Goal: Task Accomplishment & Management: Manage account settings

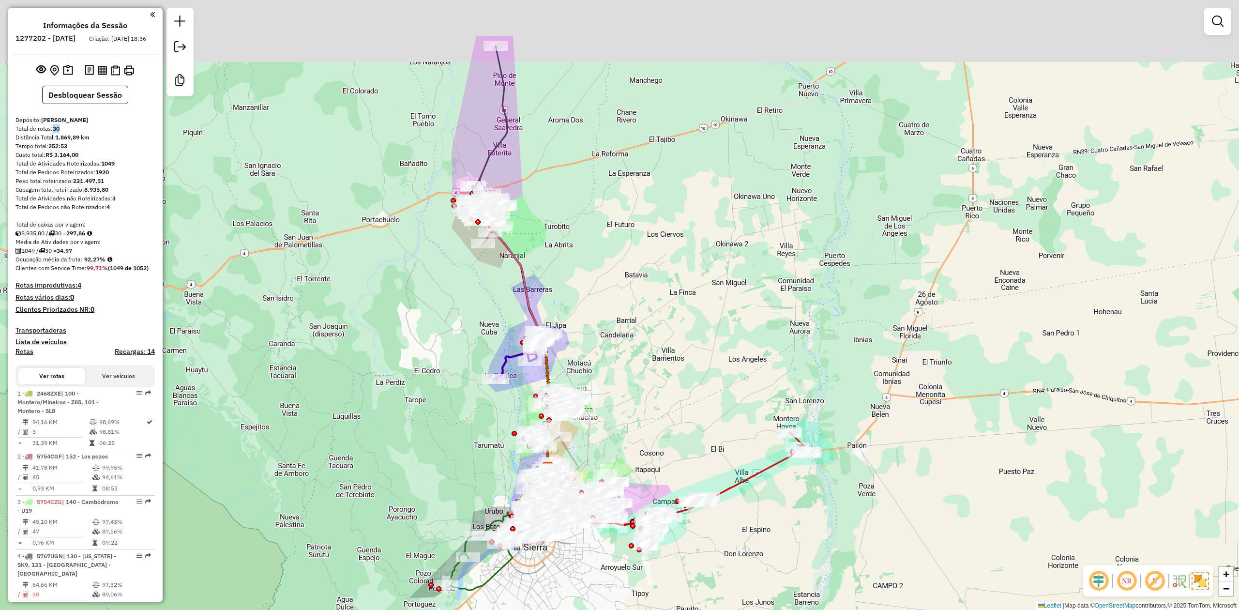
drag, startPoint x: 631, startPoint y: 222, endPoint x: 654, endPoint y: 437, distance: 216.1
click at [655, 442] on div "Janela de atendimento Grade de atendimento Capacidade Transportadoras Veículos …" at bounding box center [619, 305] width 1239 height 610
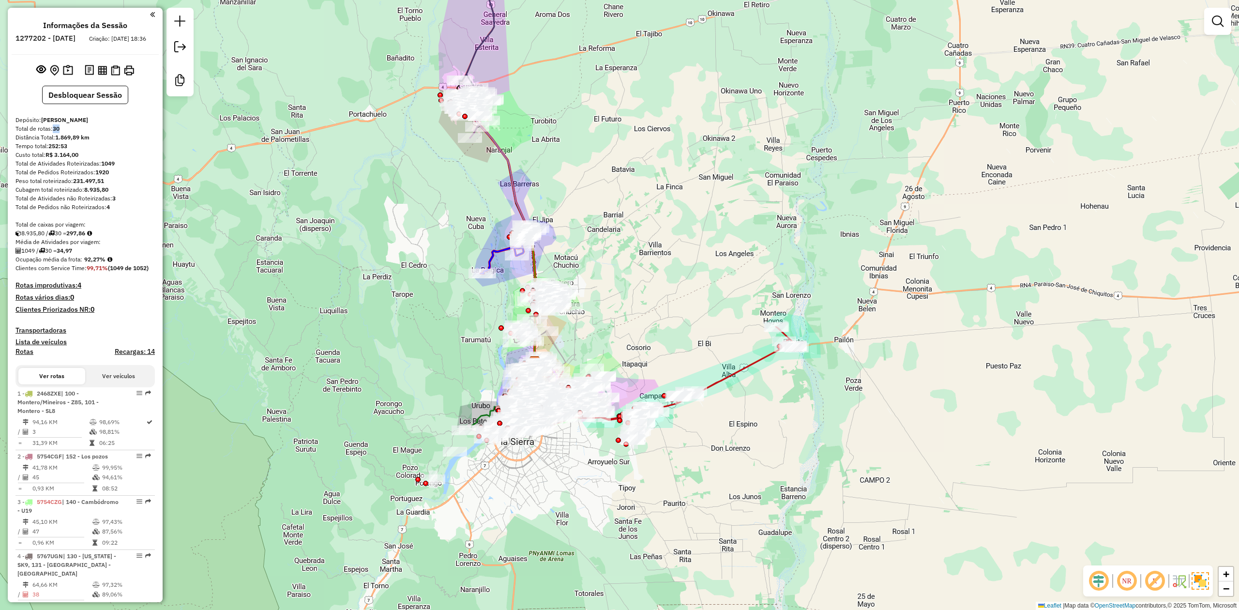
drag, startPoint x: 631, startPoint y: 190, endPoint x: 716, endPoint y: 321, distance: 156.8
click at [631, 187] on div "Janela de atendimento Grade de atendimento Capacidade Transportadoras Veículos …" at bounding box center [619, 305] width 1239 height 610
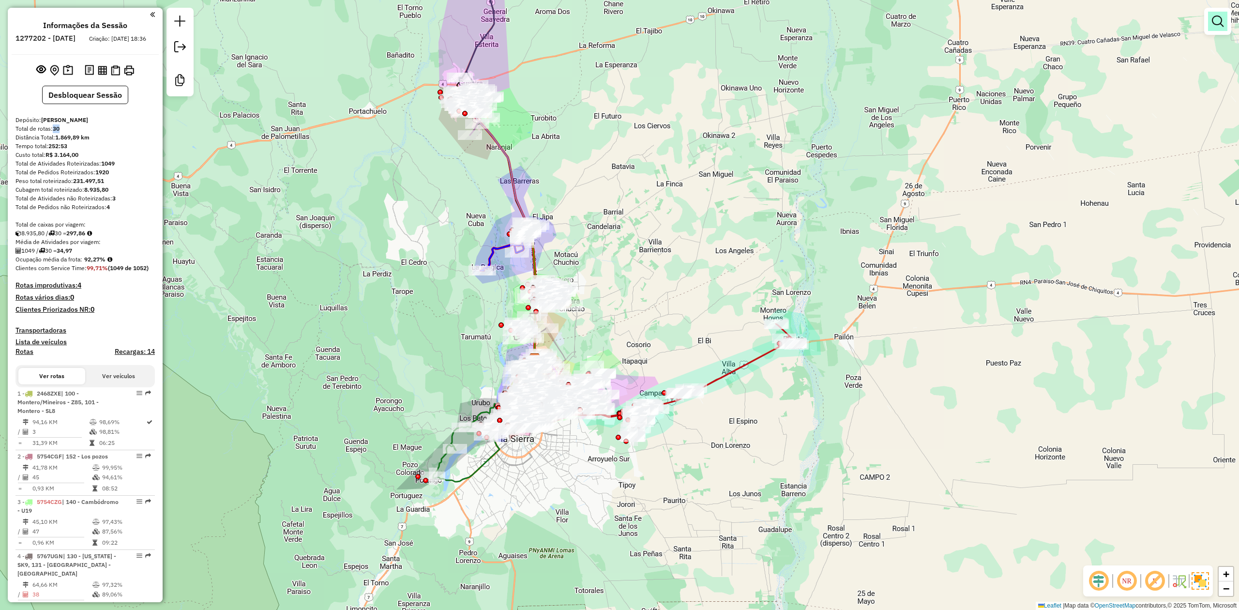
click at [1217, 21] on em at bounding box center [1218, 21] width 12 height 12
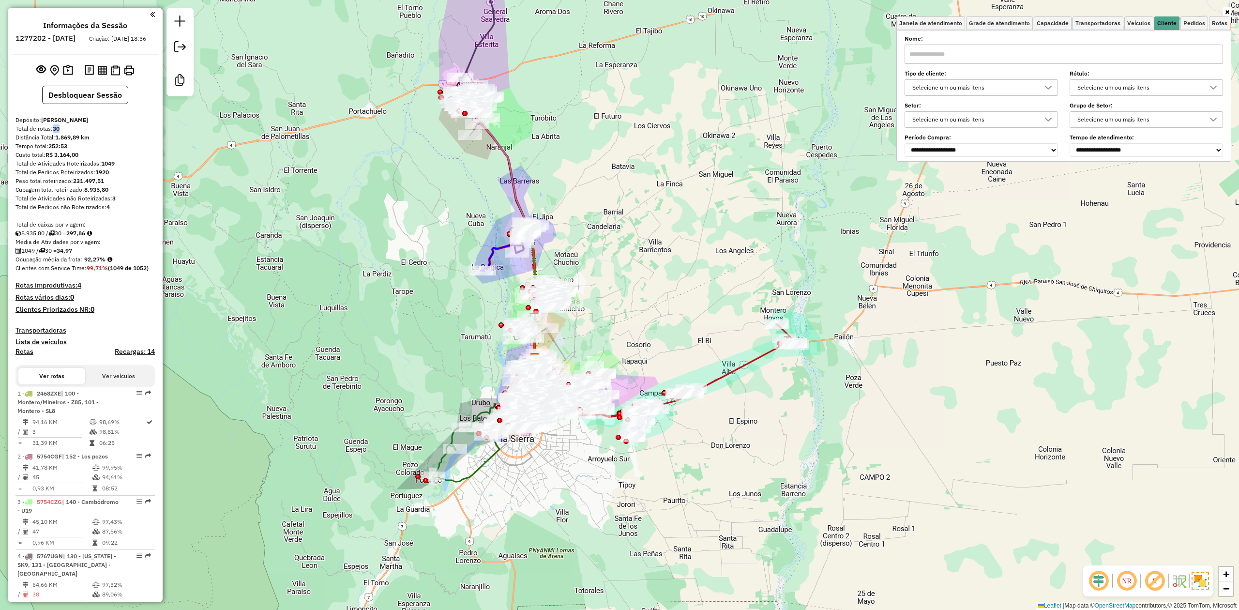
click at [1030, 89] on div "Selecione um ou mais itens" at bounding box center [974, 87] width 130 height 15
click at [951, 186] on li "4 - Vespertina (V)" at bounding box center [984, 187] width 148 height 18
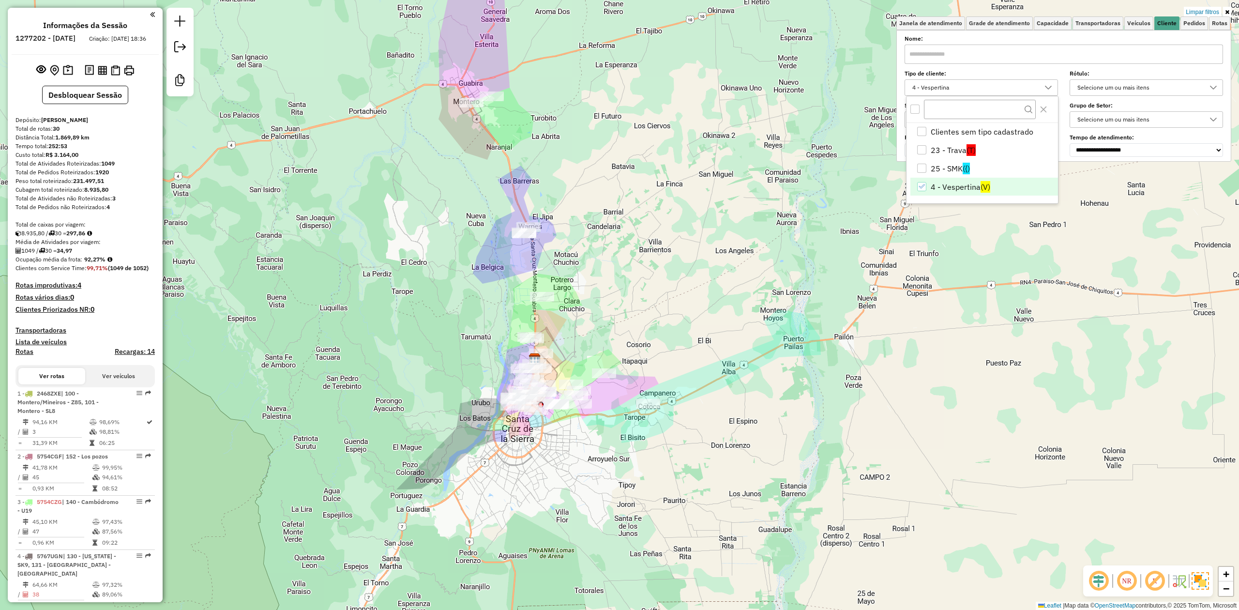
drag, startPoint x: 589, startPoint y: 306, endPoint x: 608, endPoint y: 317, distance: 22.8
click at [611, 355] on div "Limpar filtros Janela de atendimento Grade de atendimento Capacidade Transporta…" at bounding box center [619, 305] width 1239 height 610
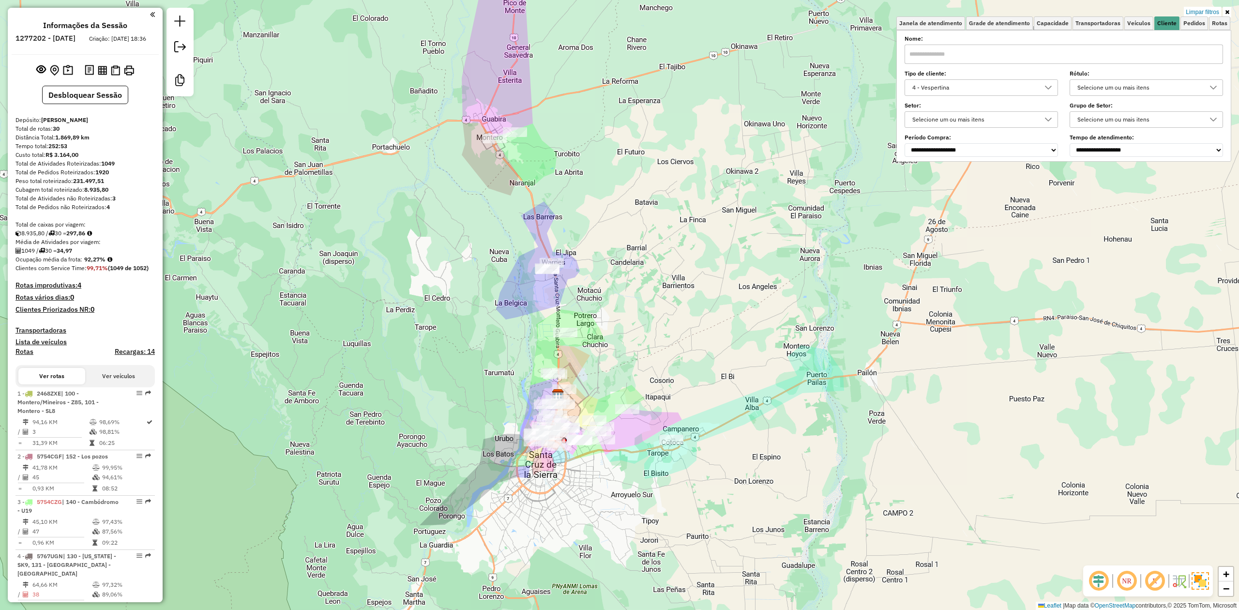
drag, startPoint x: 608, startPoint y: 317, endPoint x: 610, endPoint y: 237, distance: 80.8
click at [612, 225] on div "Limpar filtros Janela de atendimento Grade de atendimento Capacidade Transporta…" at bounding box center [619, 305] width 1239 height 610
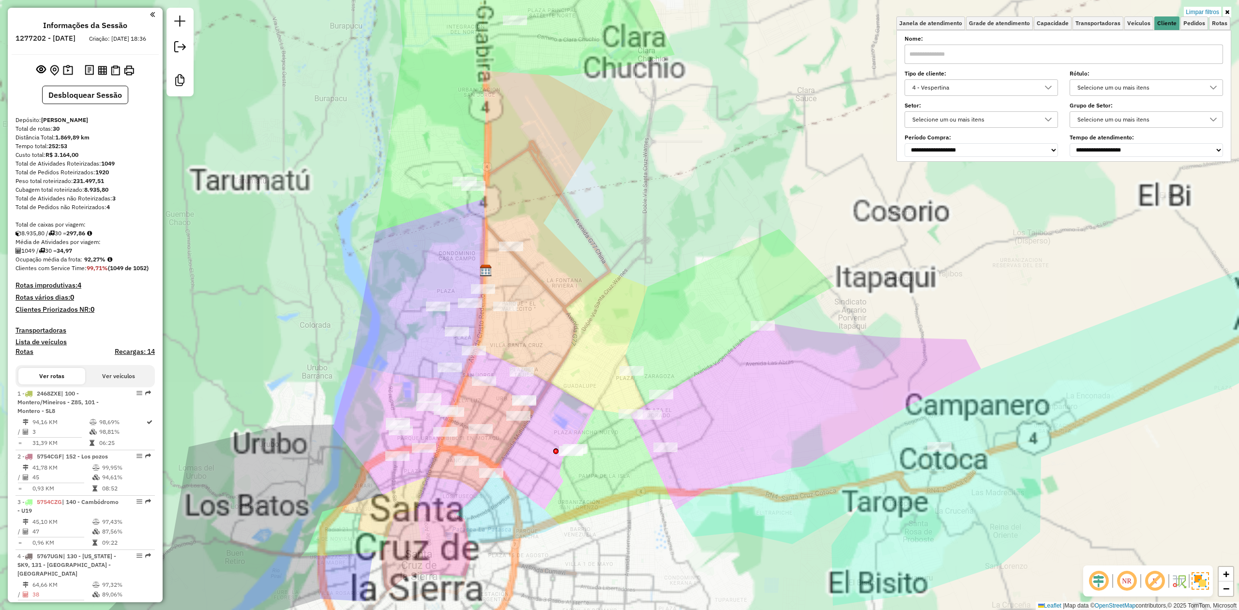
drag, startPoint x: 624, startPoint y: 310, endPoint x: 632, endPoint y: 236, distance: 74.4
click at [632, 236] on div "Limpar filtros Janela de atendimento Grade de atendimento Capacidade Transporta…" at bounding box center [619, 305] width 1239 height 610
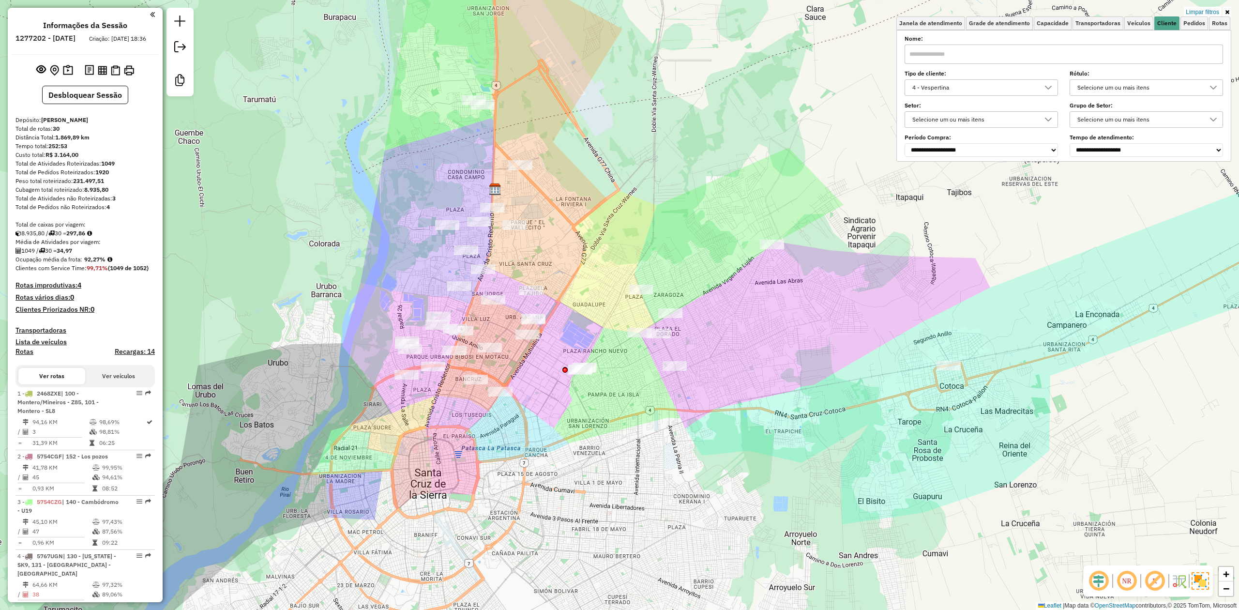
click at [673, 433] on div "Limpar filtros Janela de atendimento Grade de atendimento Capacidade Transporta…" at bounding box center [619, 305] width 1239 height 610
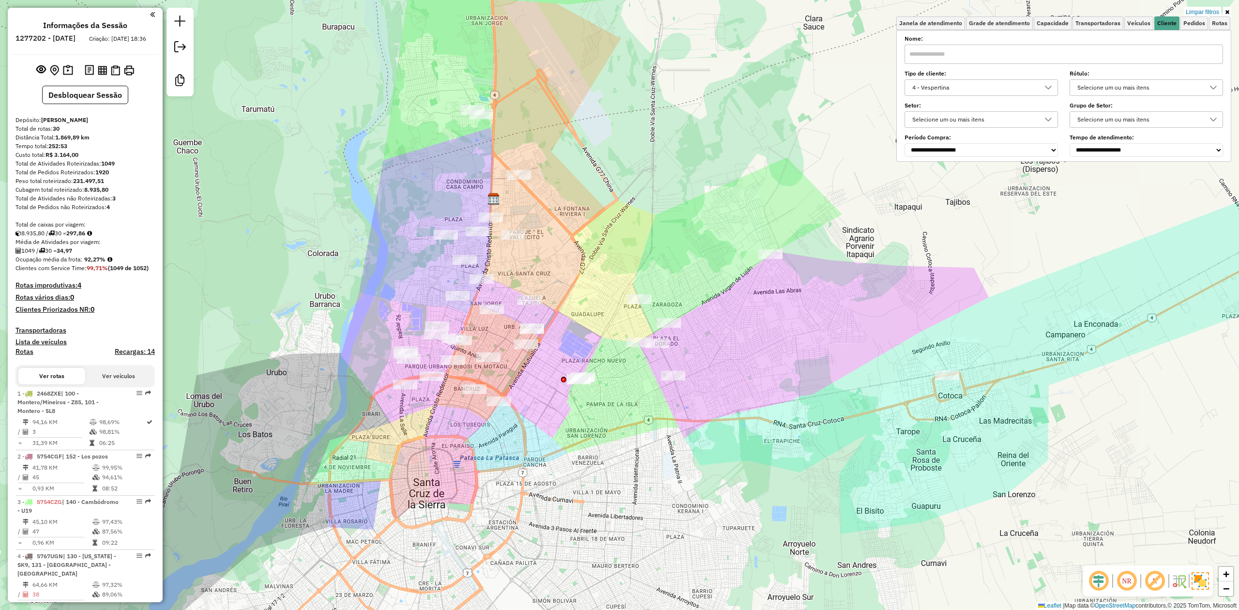
click at [951, 380] on div at bounding box center [947, 375] width 24 height 10
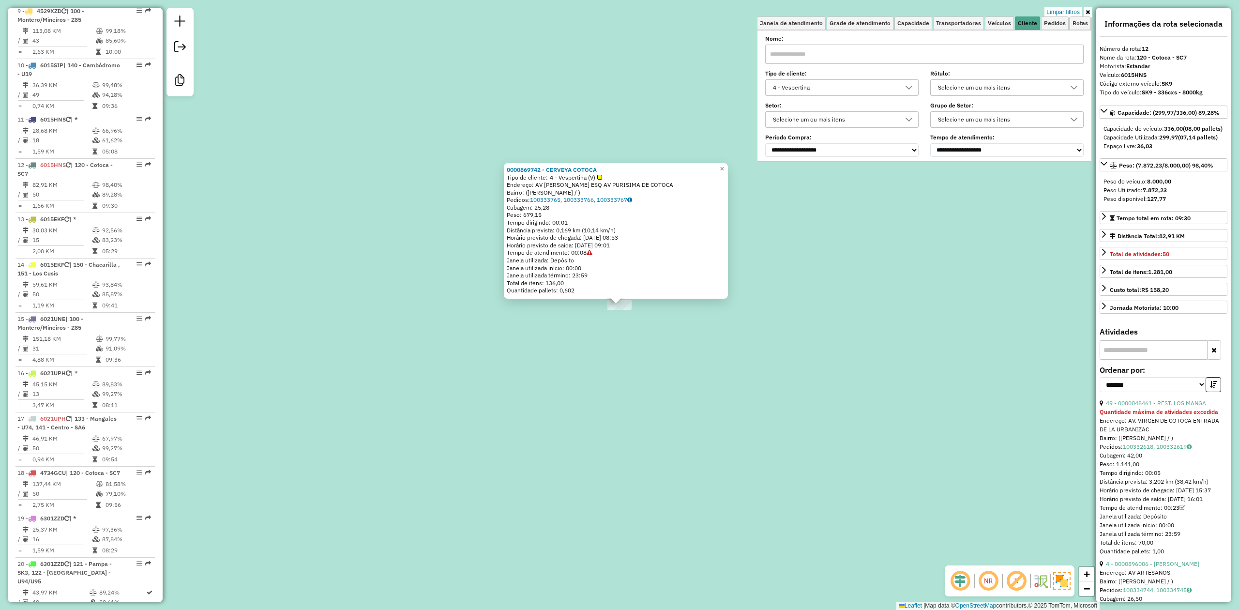
scroll to position [960, 0]
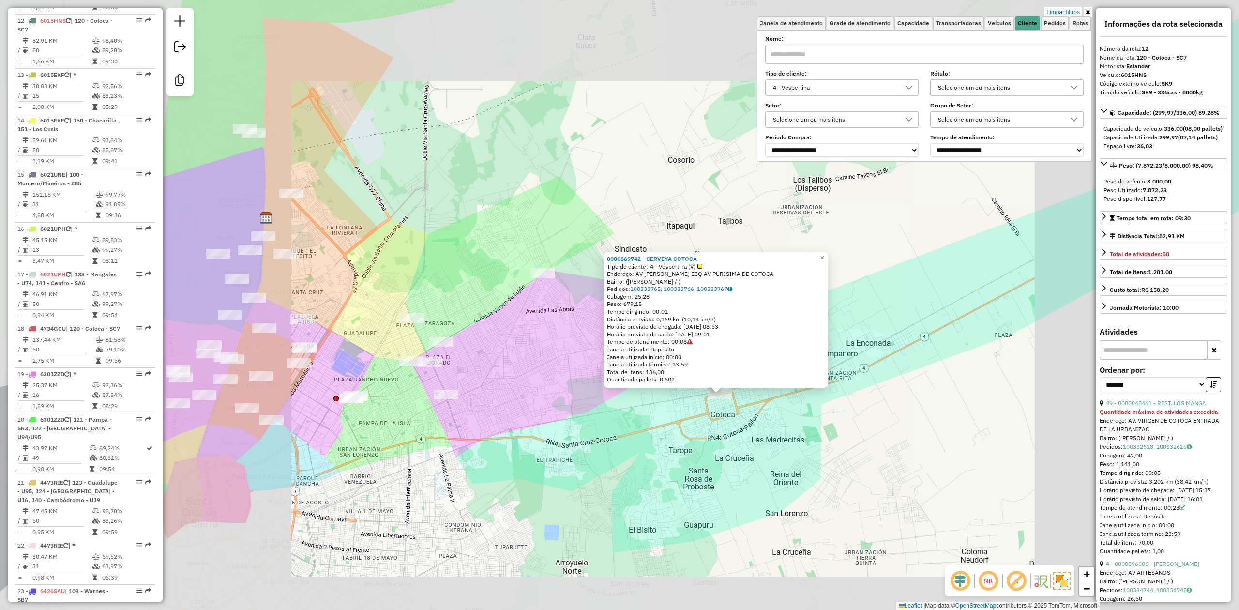
click at [619, 423] on div "0000869742 - CERVEYA COTOCA Tipo de cliente: 4 - Vespertina (V) Endereço: AV [P…" at bounding box center [619, 305] width 1239 height 610
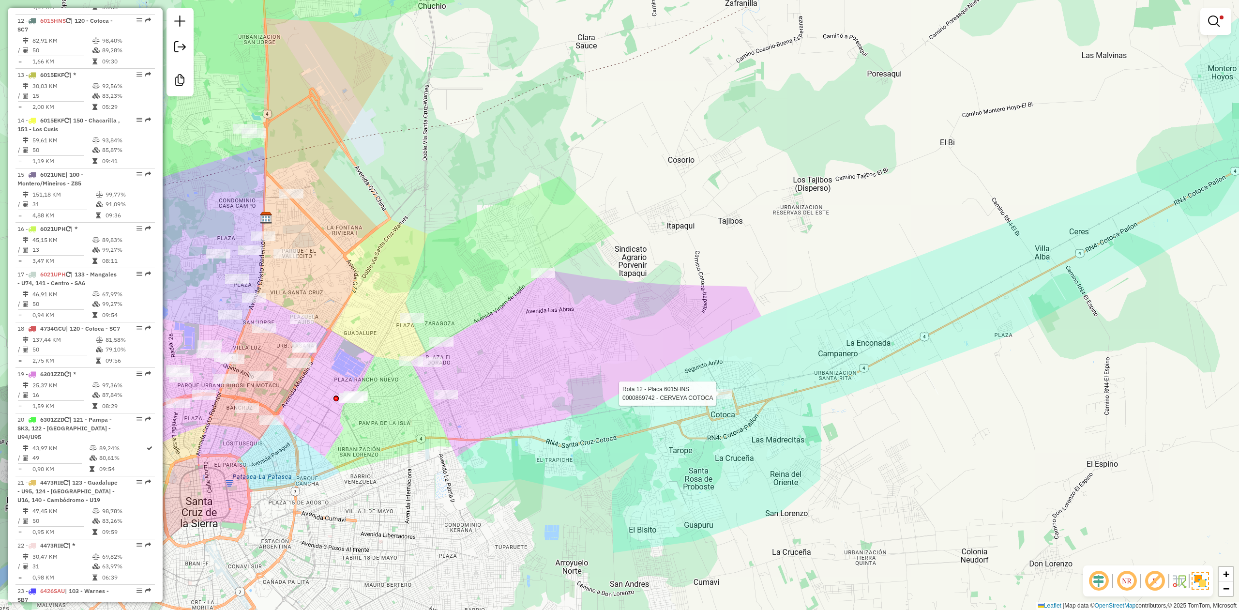
click at [719, 399] on div at bounding box center [720, 394] width 24 height 10
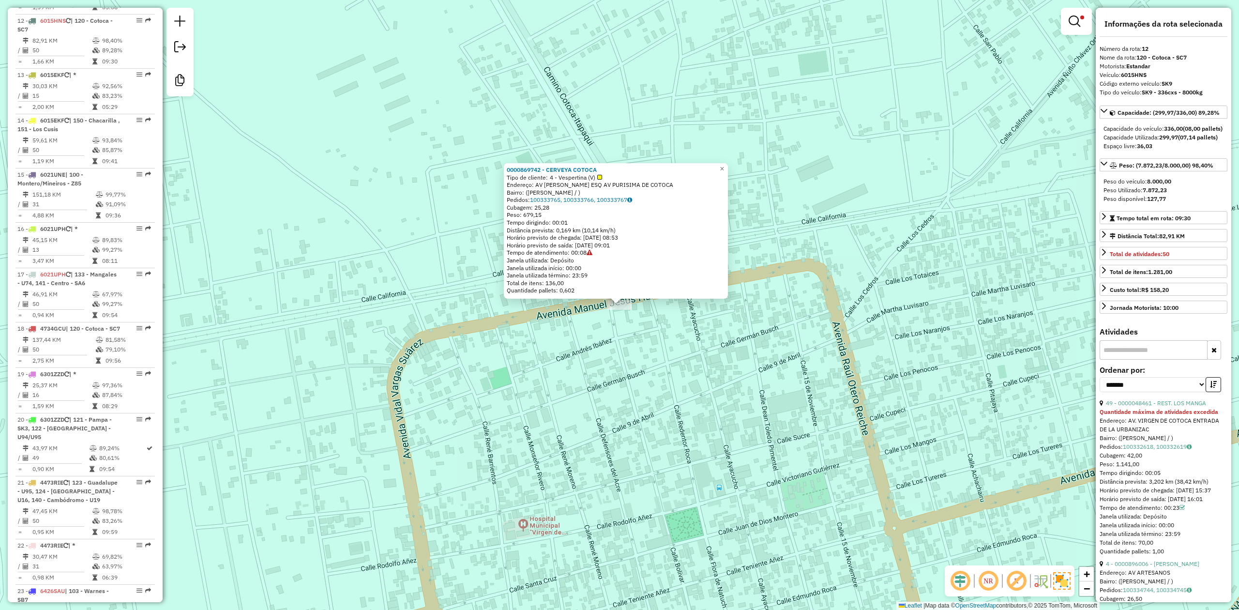
drag, startPoint x: 558, startPoint y: 438, endPoint x: 717, endPoint y: 429, distance: 159.5
click at [685, 438] on div "0000869742 - CERVEYA COTOCA Tipo de cliente: 4 - Vespertina (V) Endereço: AV [P…" at bounding box center [619, 305] width 1239 height 610
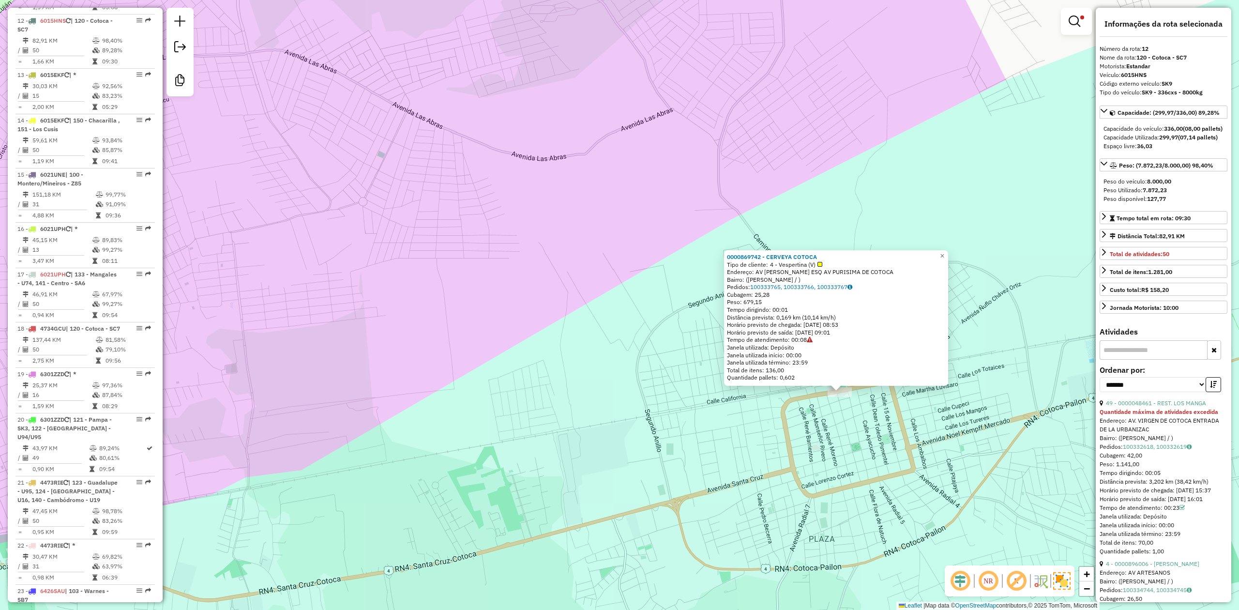
drag, startPoint x: 633, startPoint y: 379, endPoint x: 727, endPoint y: 382, distance: 93.9
click at [647, 379] on div "0000869742 - CERVEYA COTOCA Tipo de cliente: 4 - Vespertina (V) Endereço: AV [P…" at bounding box center [619, 305] width 1239 height 610
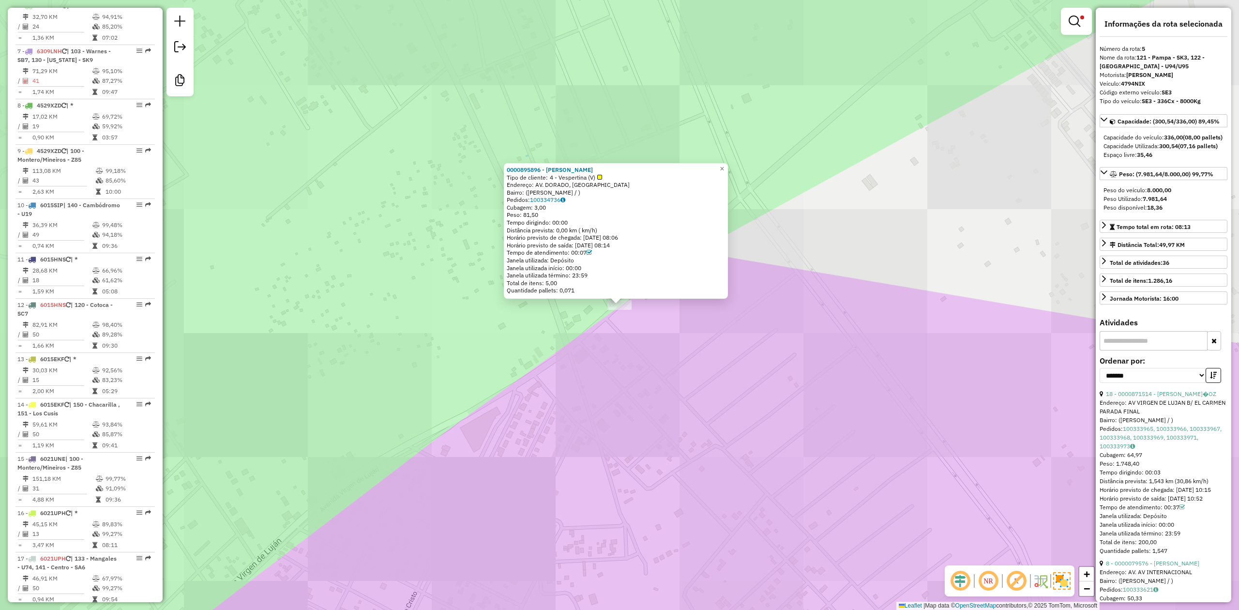
scroll to position [605, 0]
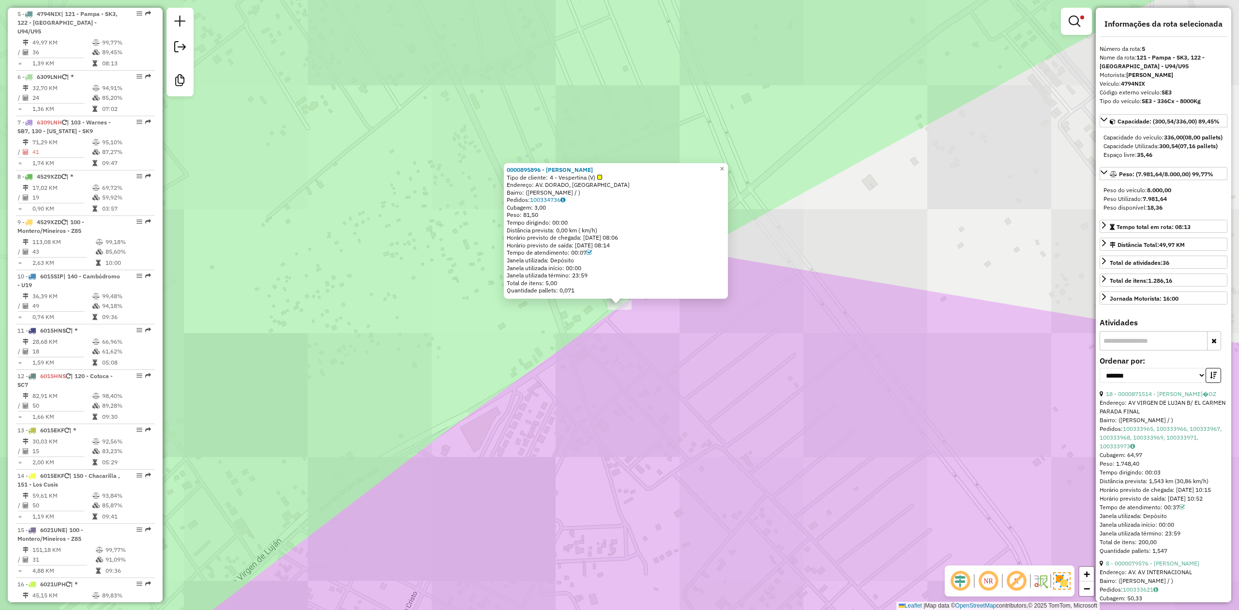
click at [710, 401] on div "Rota 5 - Placa 4794NIX 0000895896 - [PERSON_NAME] F 0000895896 - [PERSON_NAME] …" at bounding box center [619, 305] width 1239 height 610
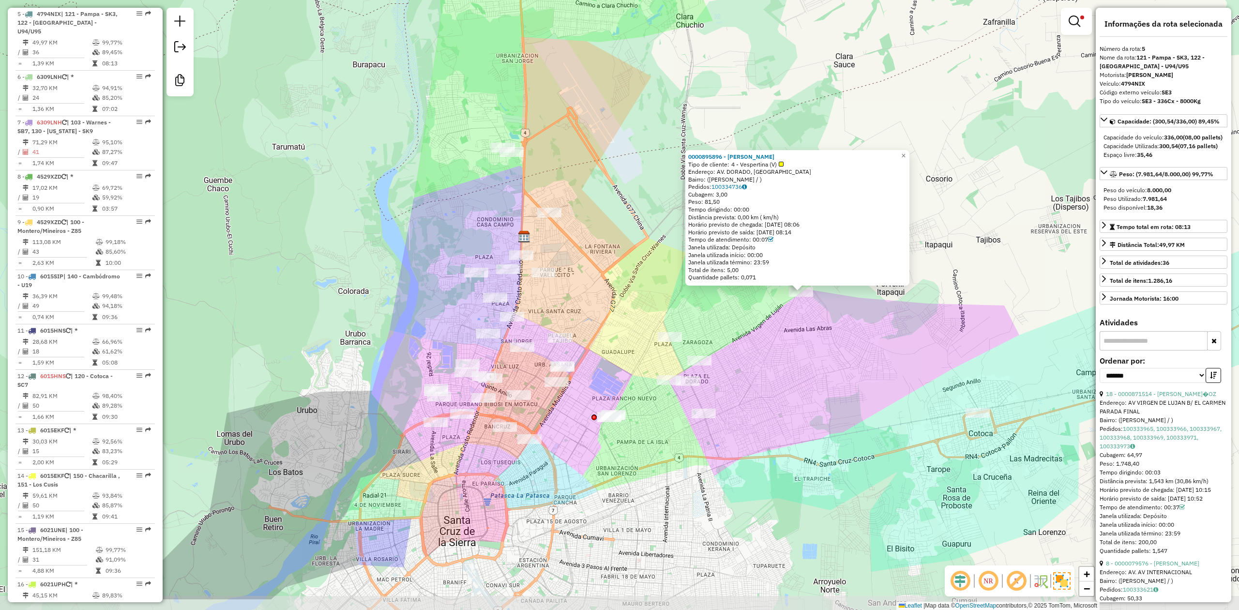
drag, startPoint x: 746, startPoint y: 403, endPoint x: 772, endPoint y: 332, distance: 76.2
click at [772, 332] on div "0000895896 - [PERSON_NAME] F Tipo de cliente: 4 - Vespertina (V) Endereço: AV. …" at bounding box center [619, 305] width 1239 height 610
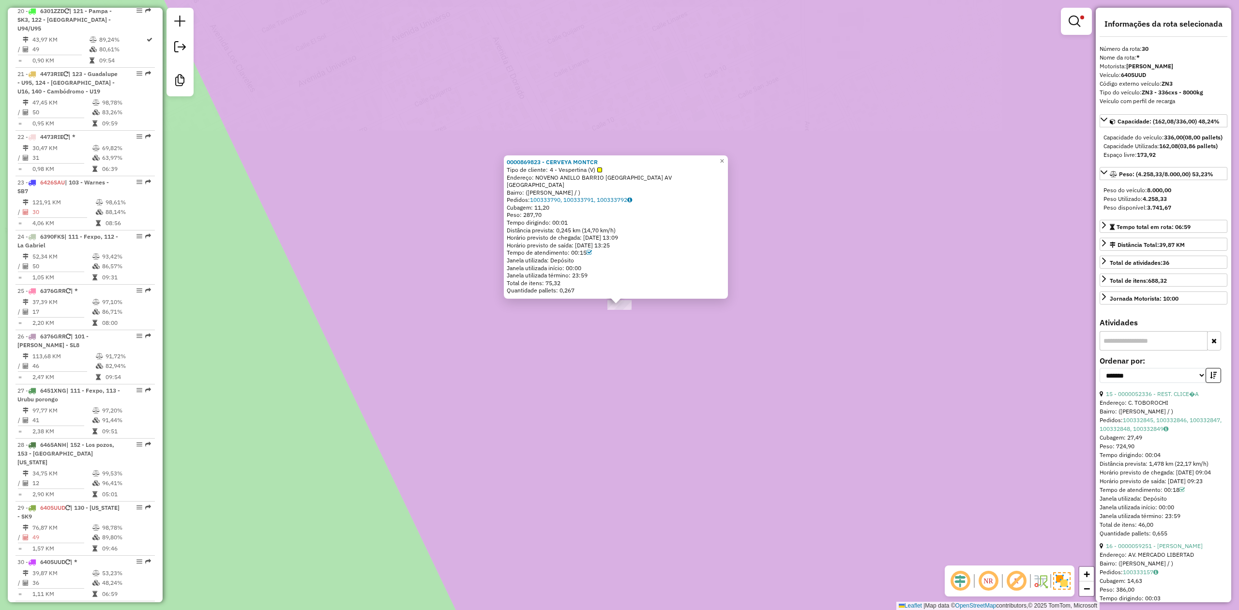
scroll to position [1533, 0]
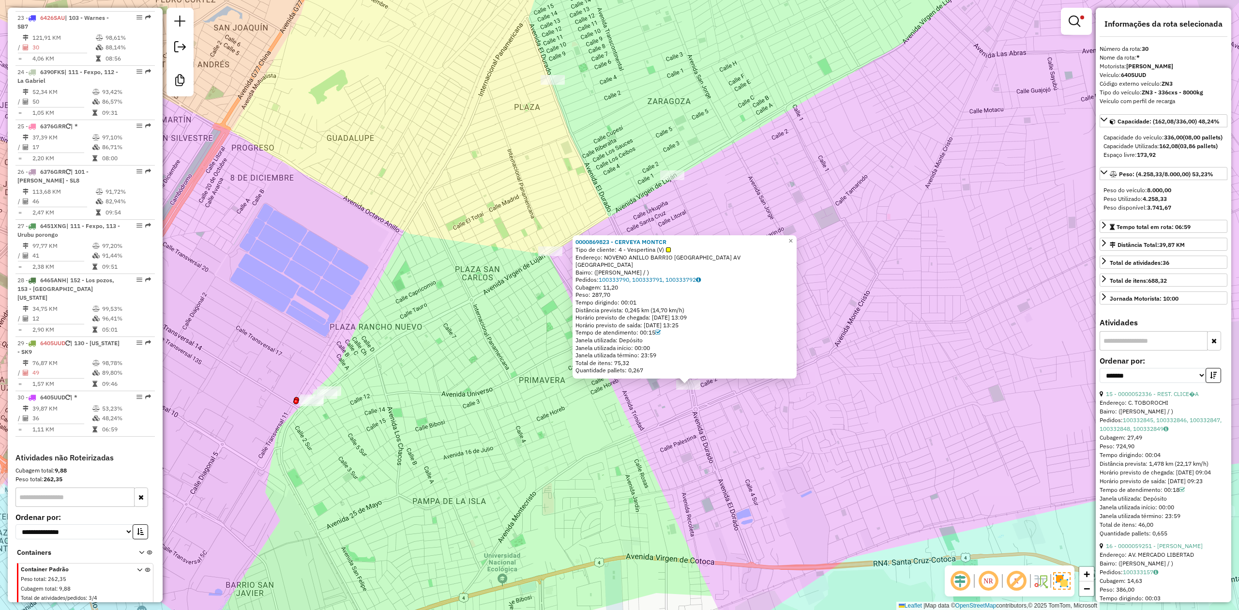
click at [684, 443] on div "0000869823 - CERVEYA MONTCR Tipo de cliente: 4 - Vespertina (V) Endereço: NOVEN…" at bounding box center [619, 305] width 1239 height 610
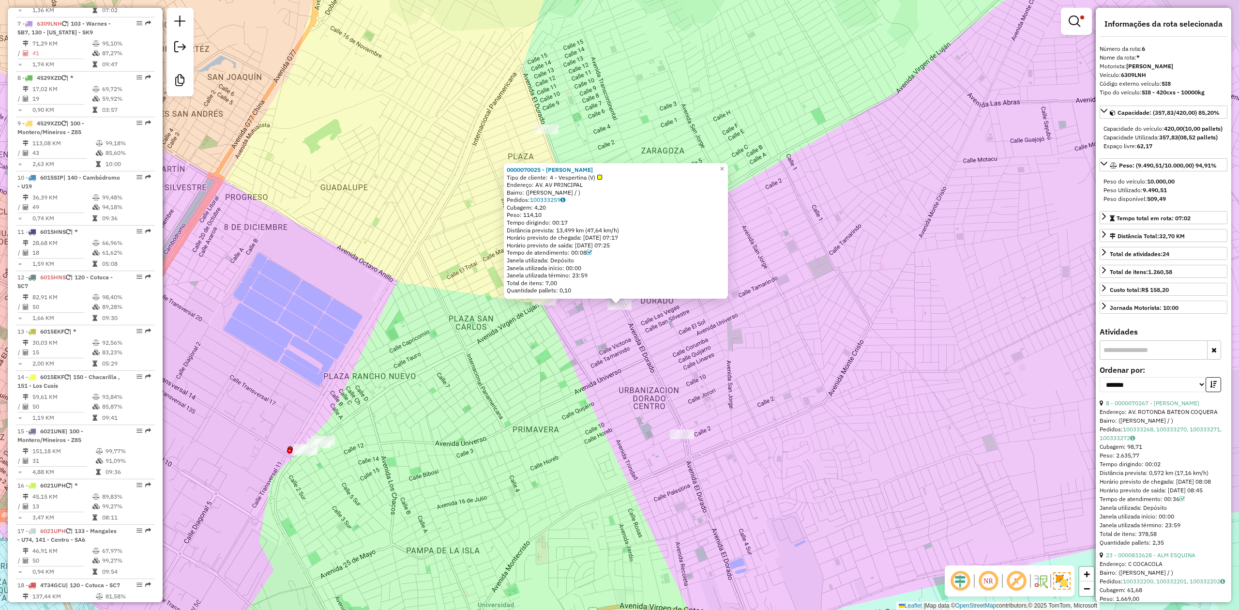
scroll to position [660, 0]
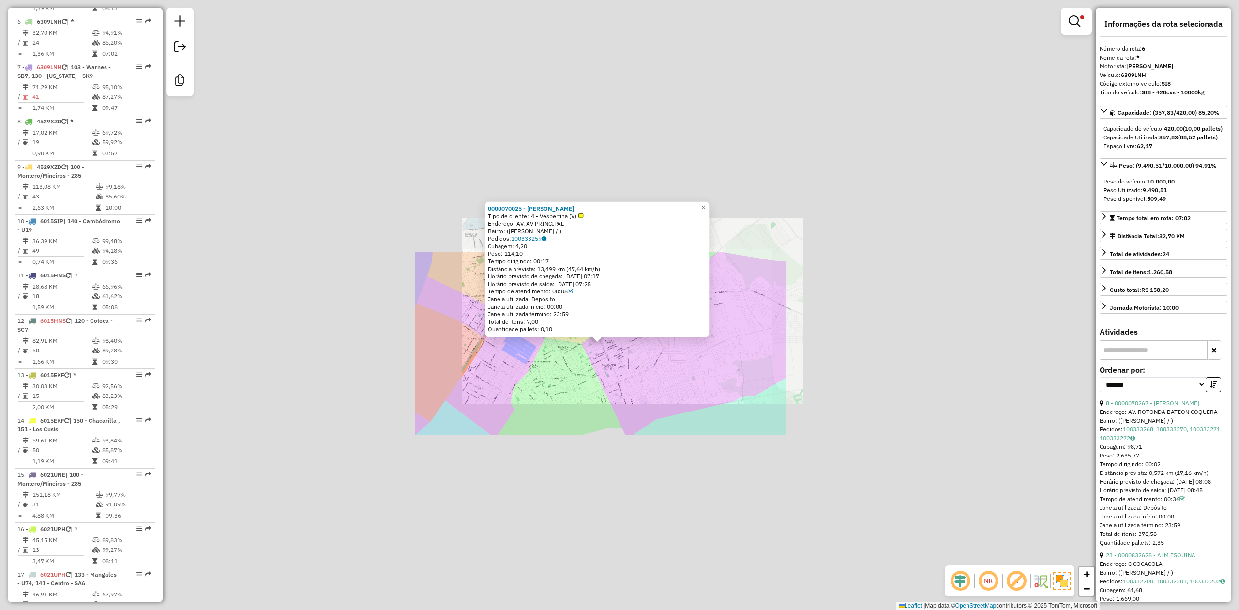
click at [585, 370] on div "0000070025 - [PERSON_NAME] Tipo de cliente: 4 - Vespertina (V) Endereço: AV. AV…" at bounding box center [619, 305] width 1239 height 610
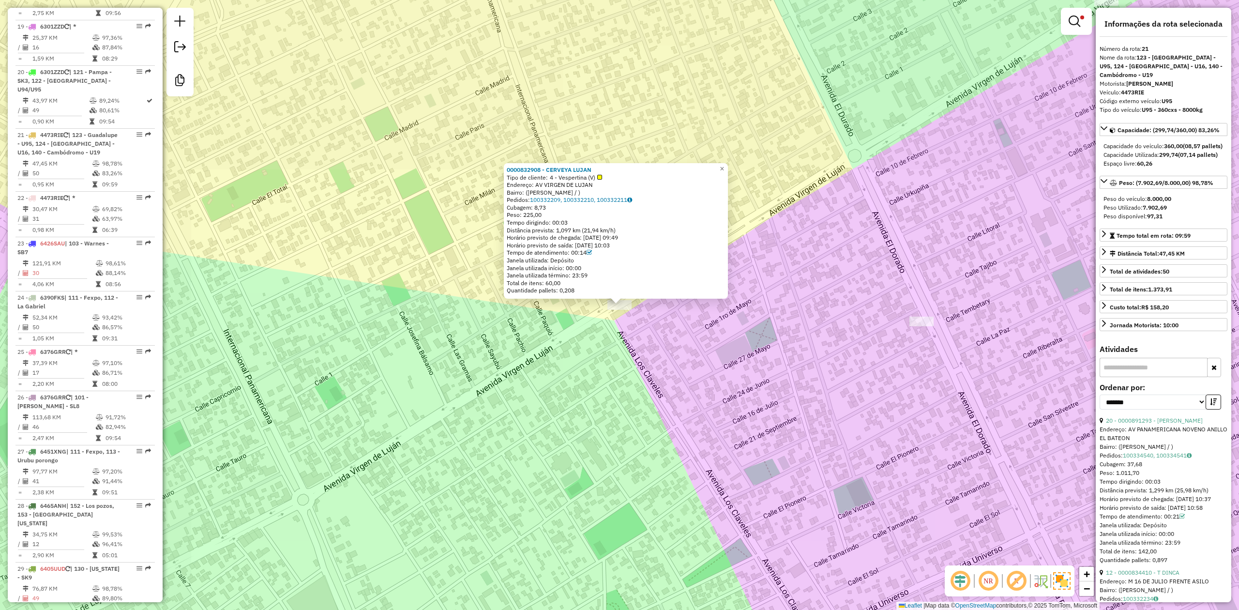
scroll to position [1423, 0]
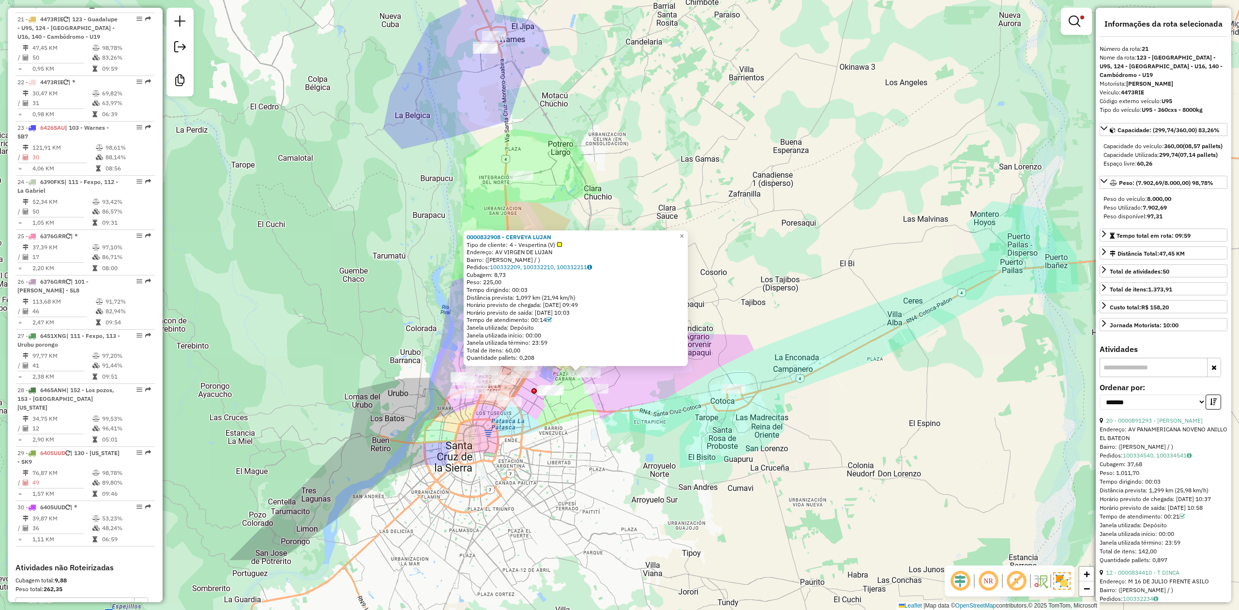
click at [638, 124] on div "0000832908 - CERVEYA LUJAN Tipo de cliente: 4 - Vespertina (V) Endereço: AV VIR…" at bounding box center [619, 305] width 1239 height 610
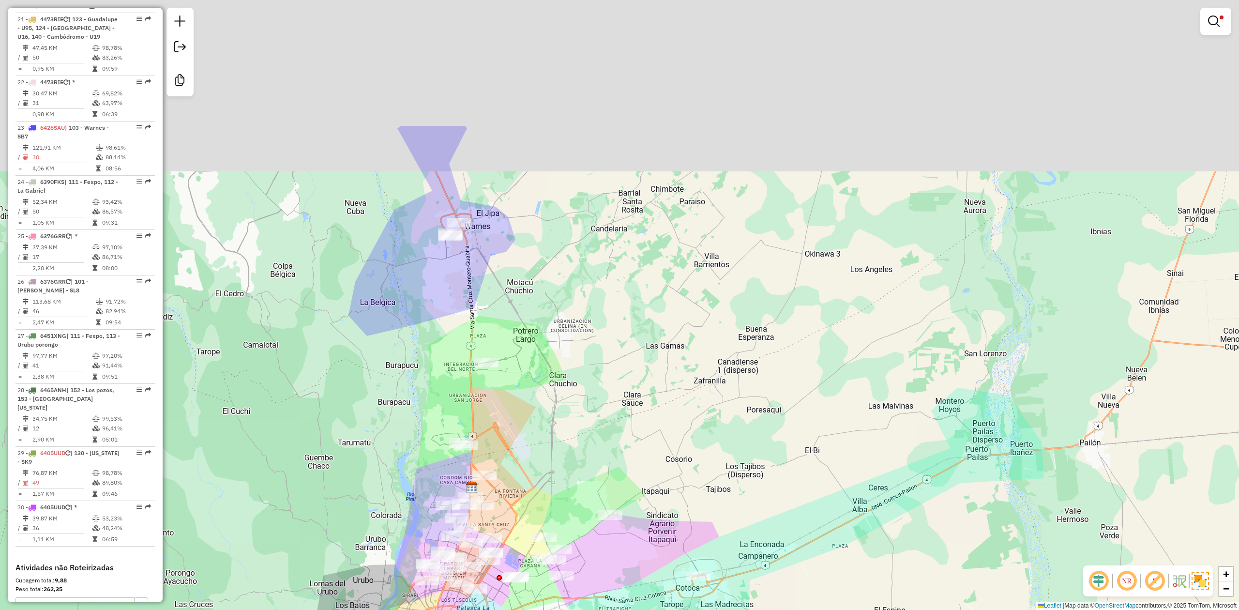
drag, startPoint x: 591, startPoint y: 102, endPoint x: 556, endPoint y: 288, distance: 190.0
click at [556, 288] on div "Limpar filtros Janela de atendimento Grade de atendimento Capacidade Transporta…" at bounding box center [619, 305] width 1239 height 610
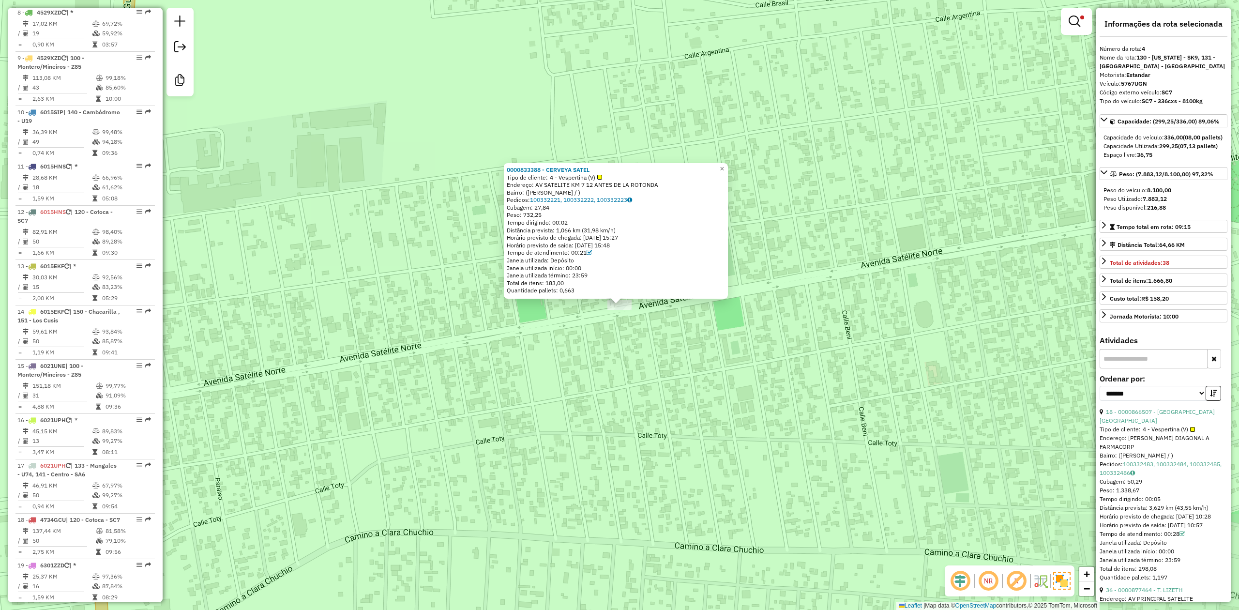
scroll to position [551, 0]
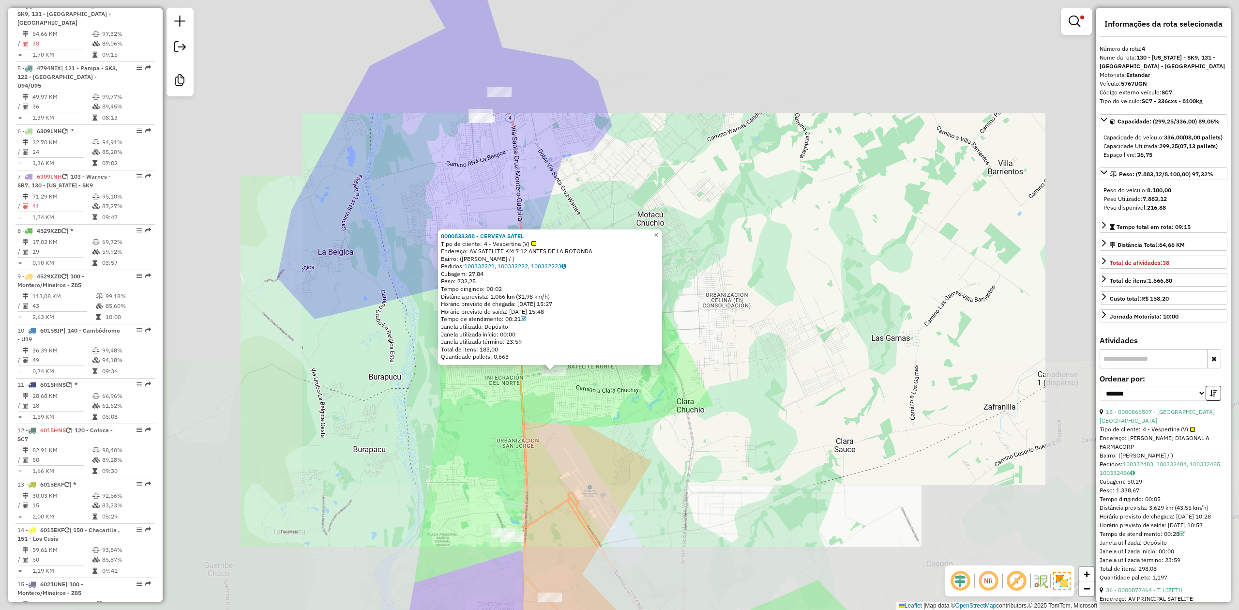
click at [601, 386] on div "0000833388 - CERVEYA SATEL Tipo de cliente: 4 - Vespertina (V) Endereço: AV SAT…" at bounding box center [619, 305] width 1239 height 610
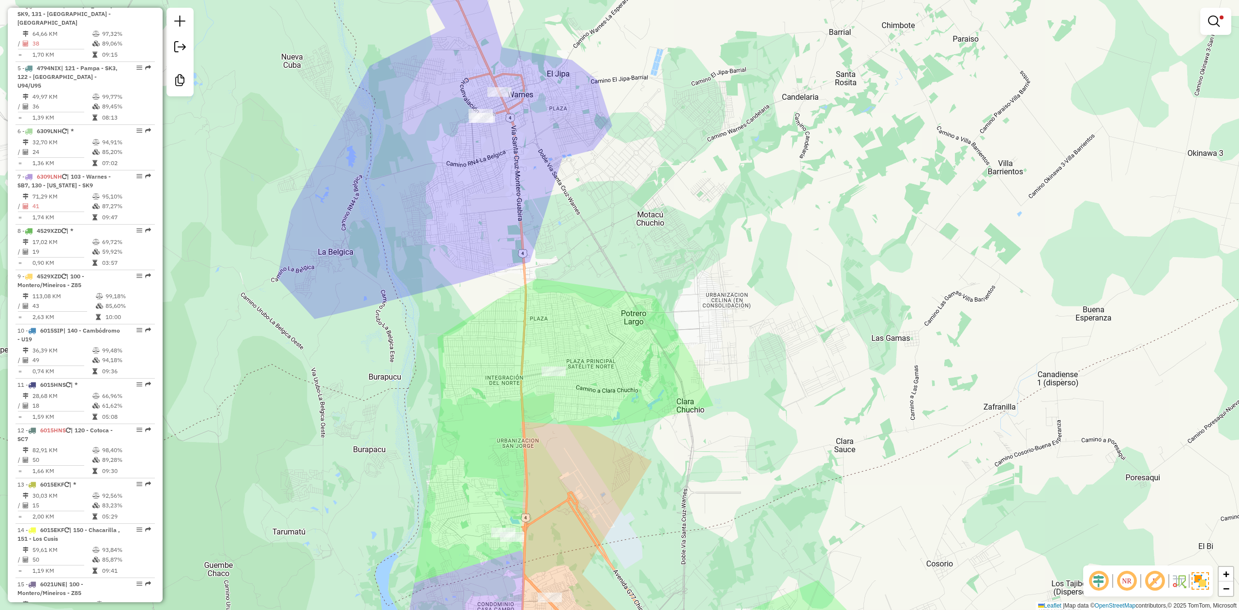
drag, startPoint x: 599, startPoint y: 240, endPoint x: 642, endPoint y: 415, distance: 179.9
click at [642, 415] on div "Limpar filtros Janela de atendimento Grade de atendimento Capacidade Transporta…" at bounding box center [619, 305] width 1239 height 610
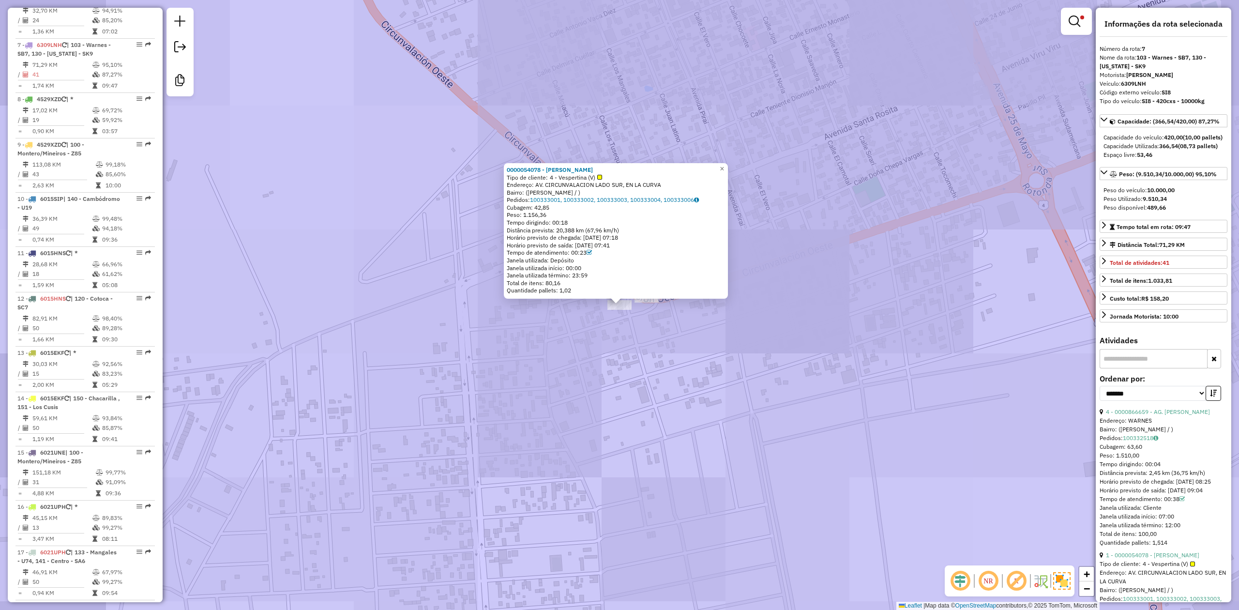
scroll to position [706, 0]
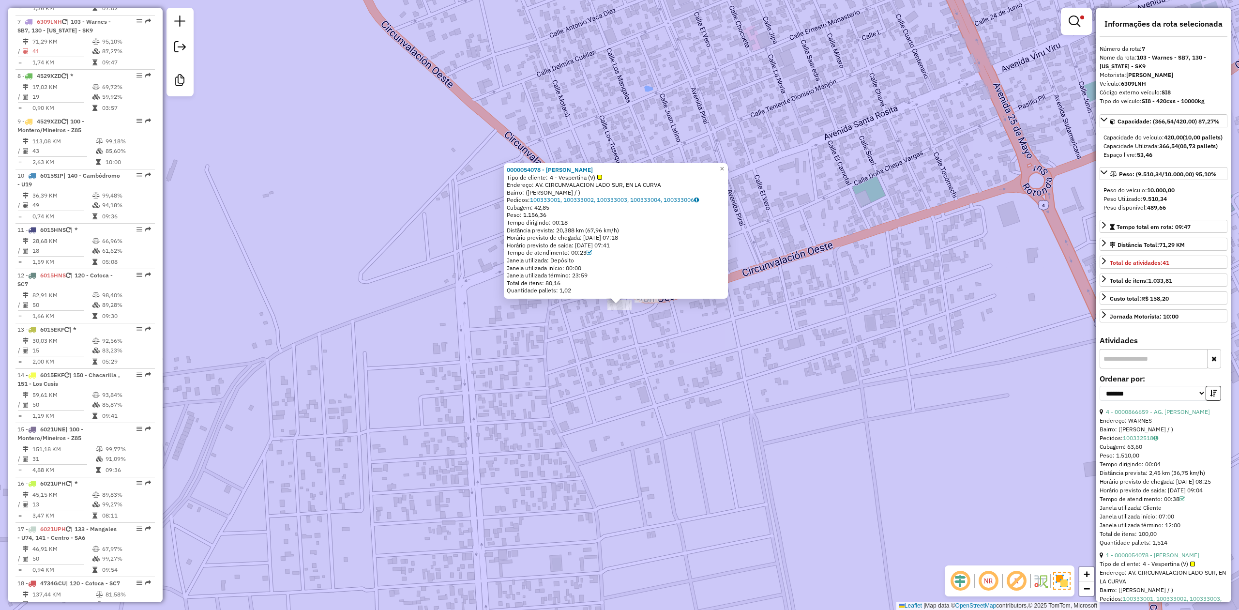
drag, startPoint x: 627, startPoint y: 365, endPoint x: 637, endPoint y: 353, distance: 15.4
click at [627, 364] on div "0000054078 - ROCKOLA SILVIA Tipo de cliente: 4 - Vespertina (V) Endereço: AV. C…" at bounding box center [619, 305] width 1239 height 610
click at [856, 321] on div "0000054078 - ROCKOLA SILVIA Tipo de cliente: 4 - Vespertina (V) Endereço: AV. C…" at bounding box center [619, 305] width 1239 height 610
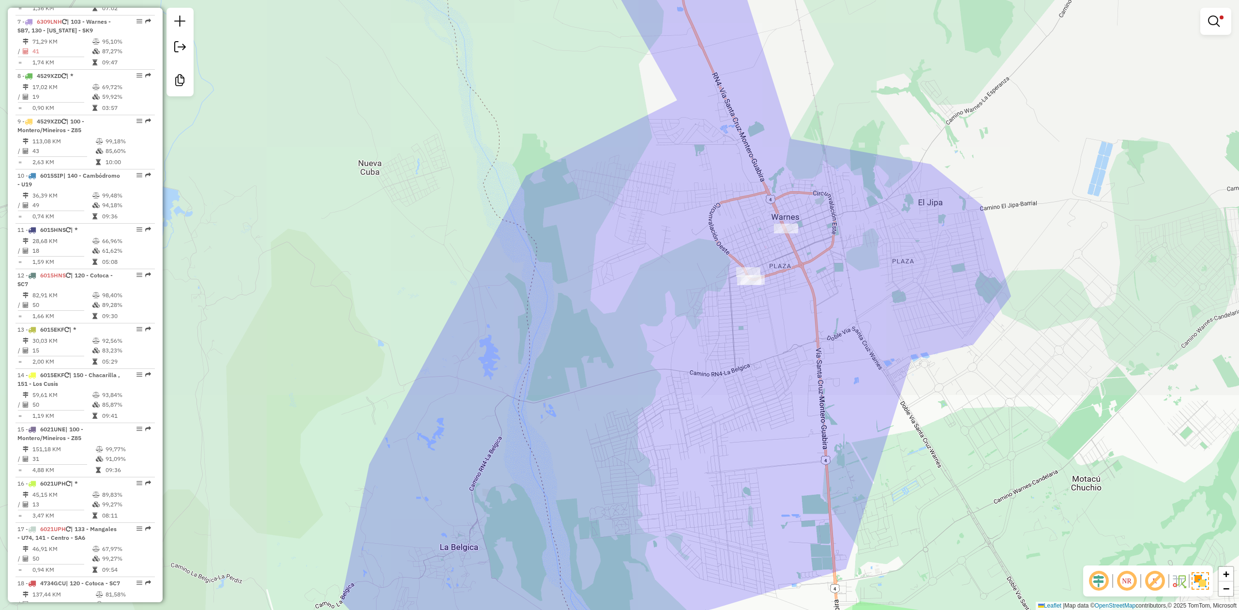
click at [793, 306] on div "Limpar filtros Janela de atendimento Grade de atendimento Capacidade Transporta…" at bounding box center [619, 305] width 1239 height 610
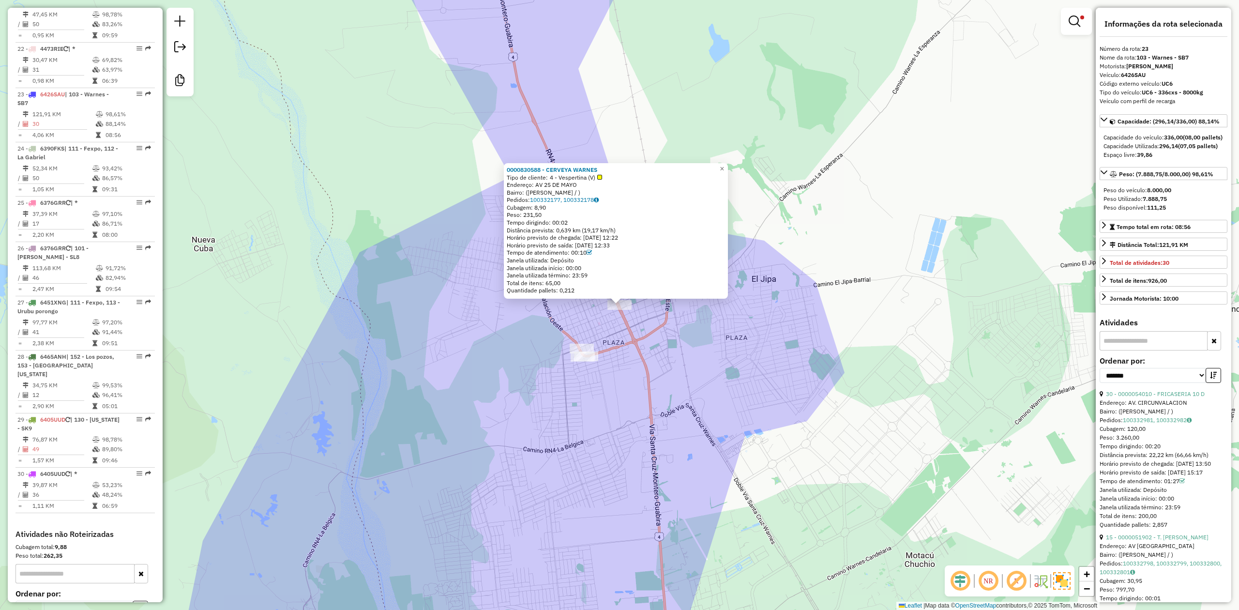
scroll to position [1533, 0]
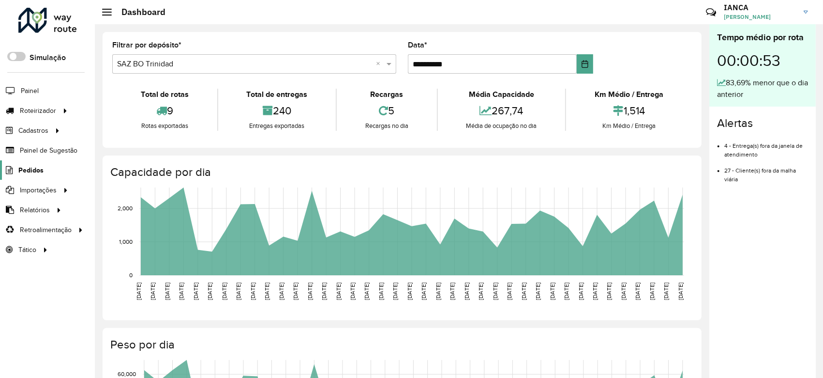
click at [39, 167] on span "Pedidos" at bounding box center [30, 170] width 25 height 10
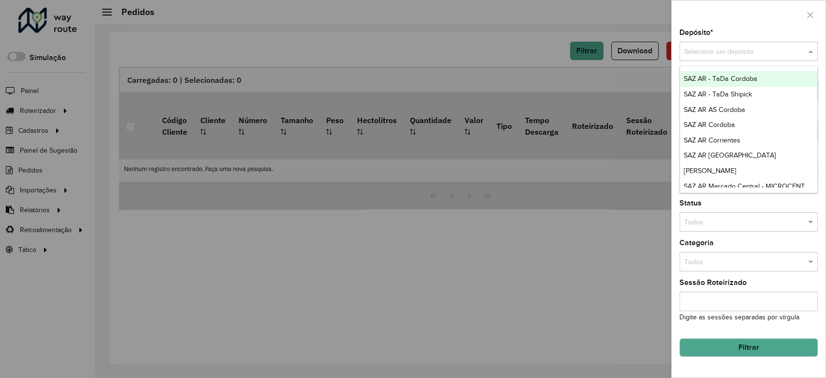
click at [744, 48] on input "text" at bounding box center [738, 51] width 109 height 11
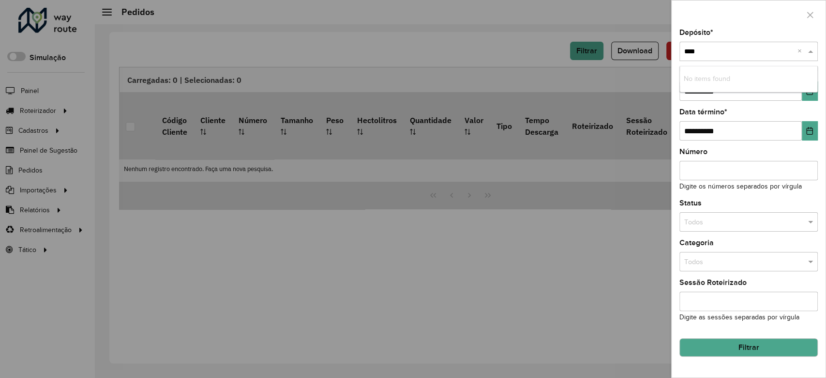
type input "*****"
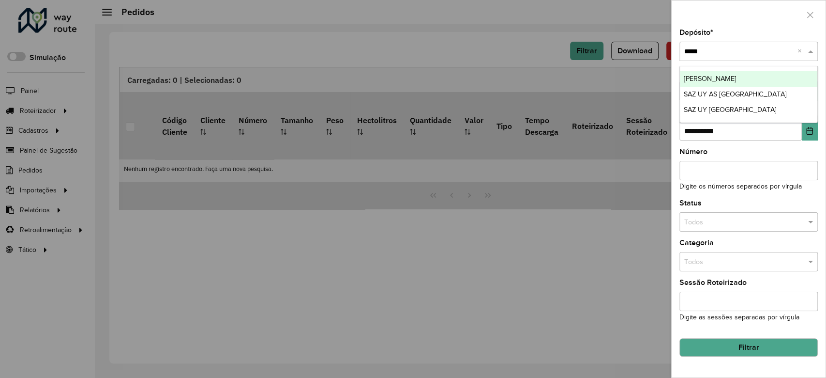
click at [732, 74] on div "[PERSON_NAME]" at bounding box center [748, 78] width 137 height 15
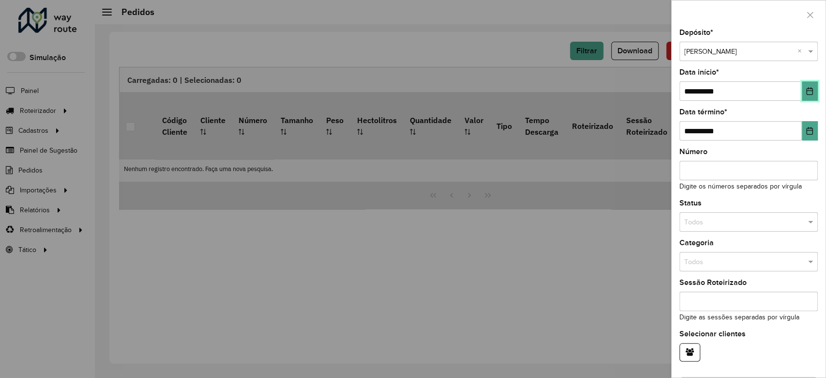
click at [806, 91] on icon "Choose Date" at bounding box center [810, 91] width 8 height 8
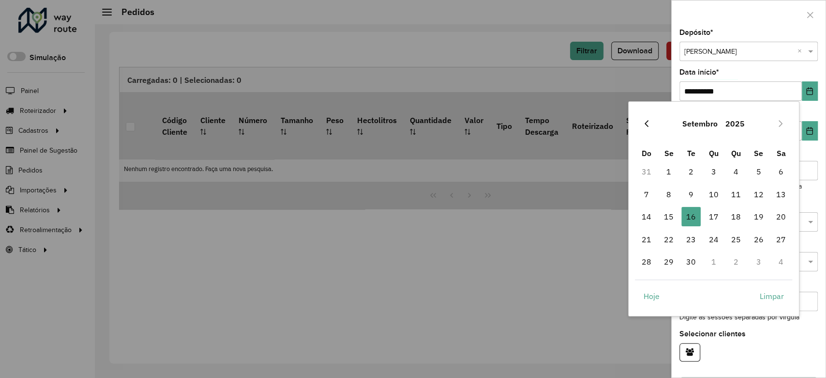
click at [649, 122] on icon "Previous Month" at bounding box center [647, 124] width 8 height 8
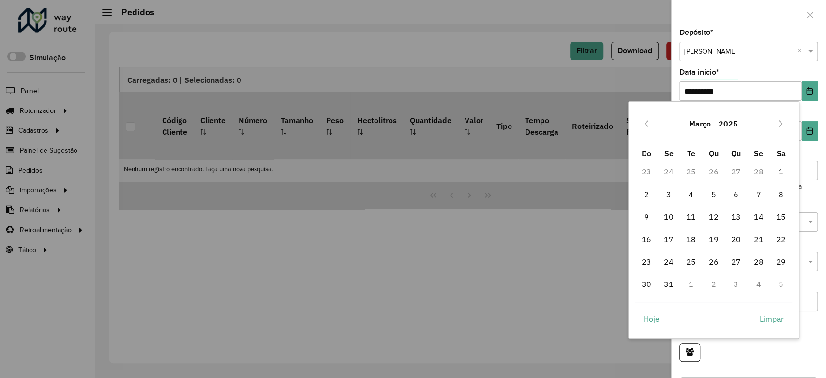
click at [649, 122] on icon "Previous Month" at bounding box center [647, 124] width 8 height 8
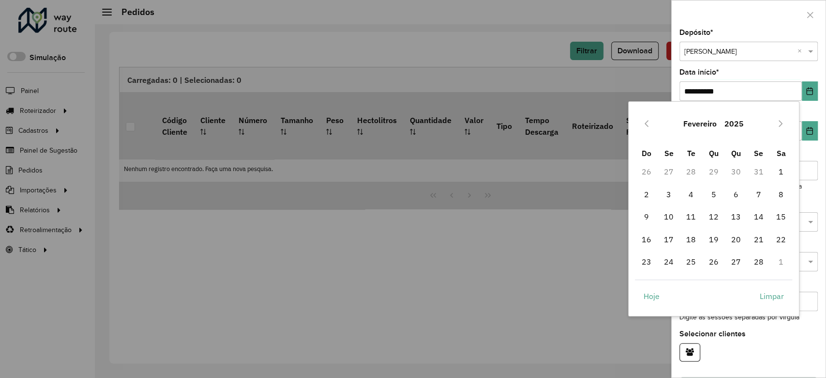
click at [649, 122] on icon "Previous Month" at bounding box center [647, 124] width 8 height 8
click at [709, 171] on span "1" at bounding box center [713, 171] width 19 height 19
type input "**********"
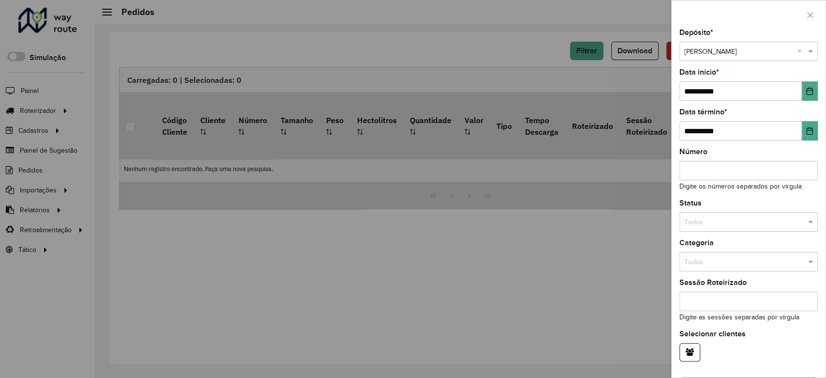
click at [816, 134] on div "**********" at bounding box center [749, 203] width 154 height 348
click at [809, 135] on button "Choose Date" at bounding box center [810, 130] width 16 height 19
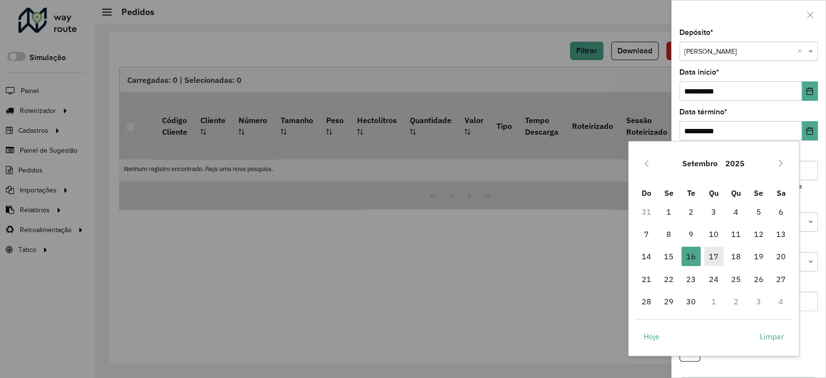
click at [715, 251] on span "17" at bounding box center [713, 255] width 19 height 19
type input "**********"
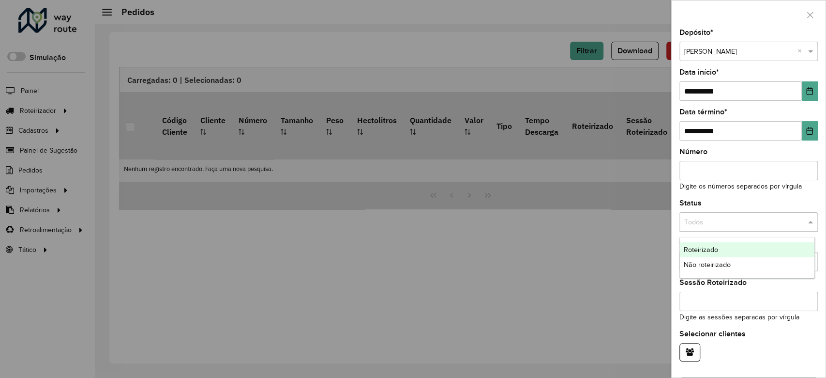
click at [748, 226] on input "text" at bounding box center [738, 222] width 109 height 11
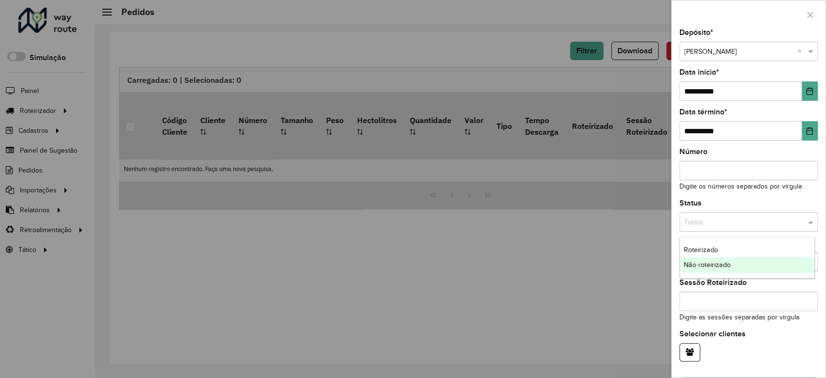
click at [726, 266] on span "Não roteirizado" at bounding box center [707, 264] width 47 height 8
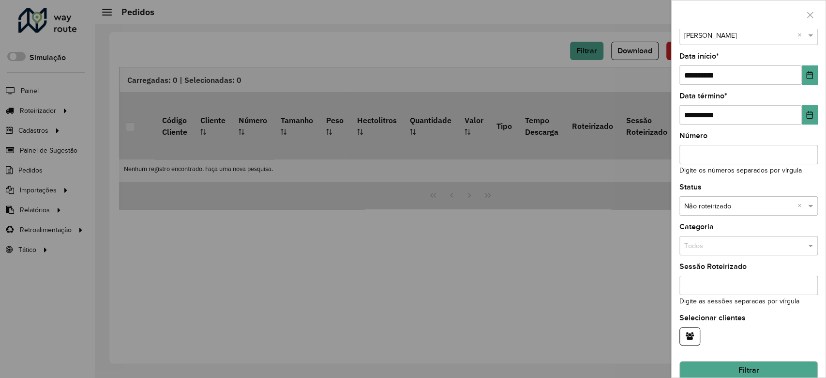
scroll to position [30, 0]
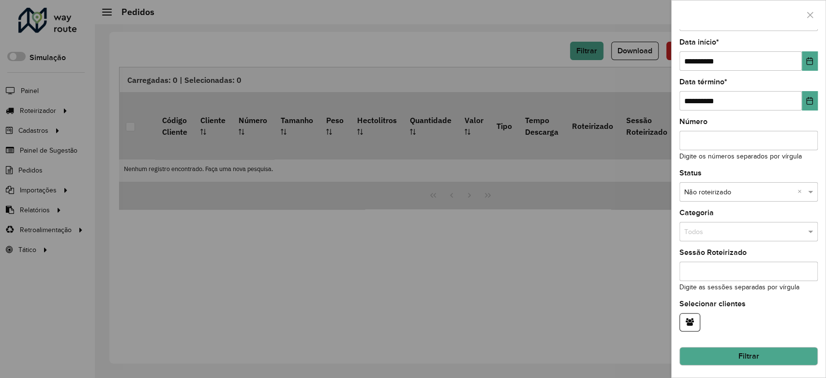
click at [763, 356] on button "Filtrar" at bounding box center [749, 356] width 138 height 18
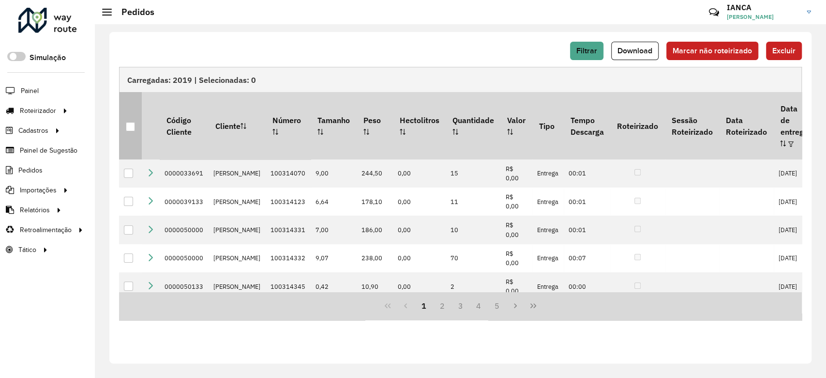
click at [132, 122] on div at bounding box center [130, 126] width 9 height 9
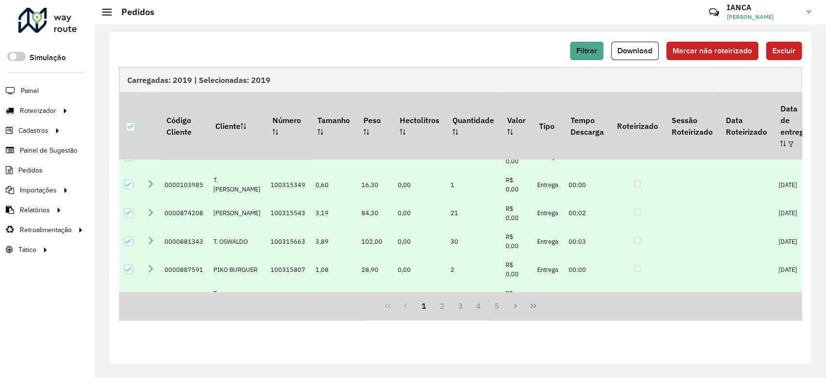
scroll to position [479, 0]
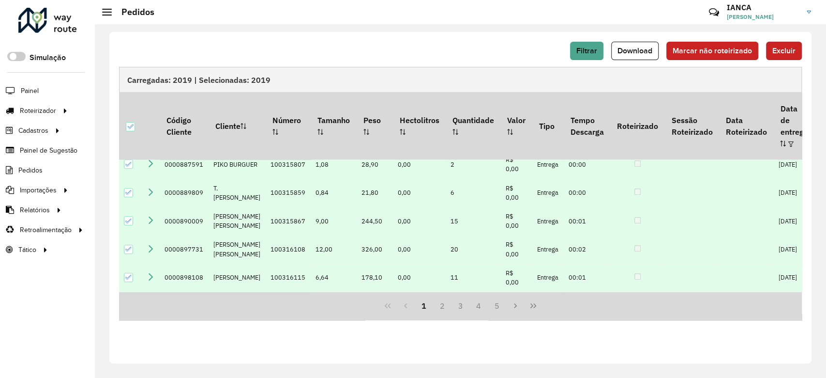
click at [788, 48] on span "Excluir" at bounding box center [783, 50] width 23 height 8
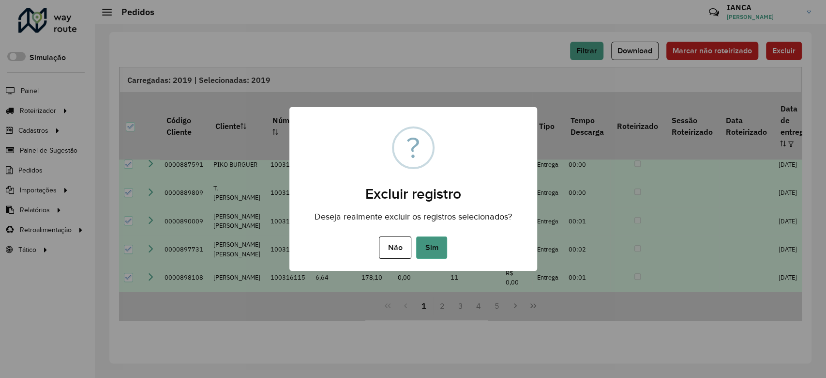
click at [435, 246] on button "Sim" at bounding box center [431, 247] width 31 height 22
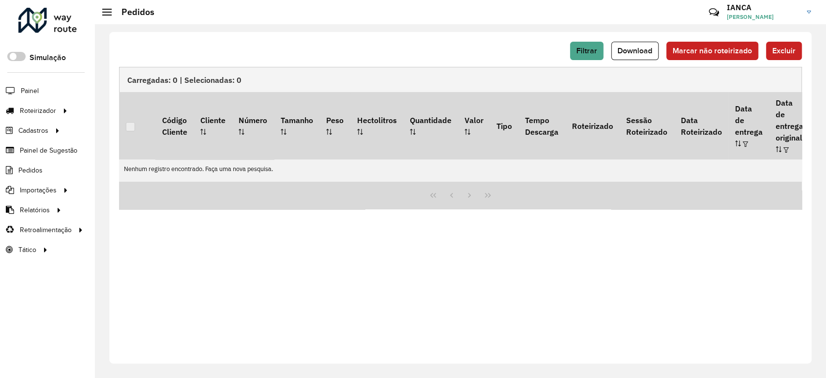
scroll to position [0, 0]
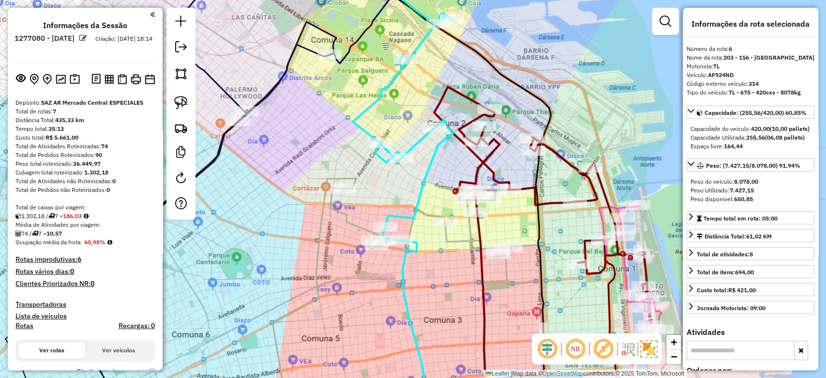
scroll to position [480, 0]
